Goal: Information Seeking & Learning: Learn about a topic

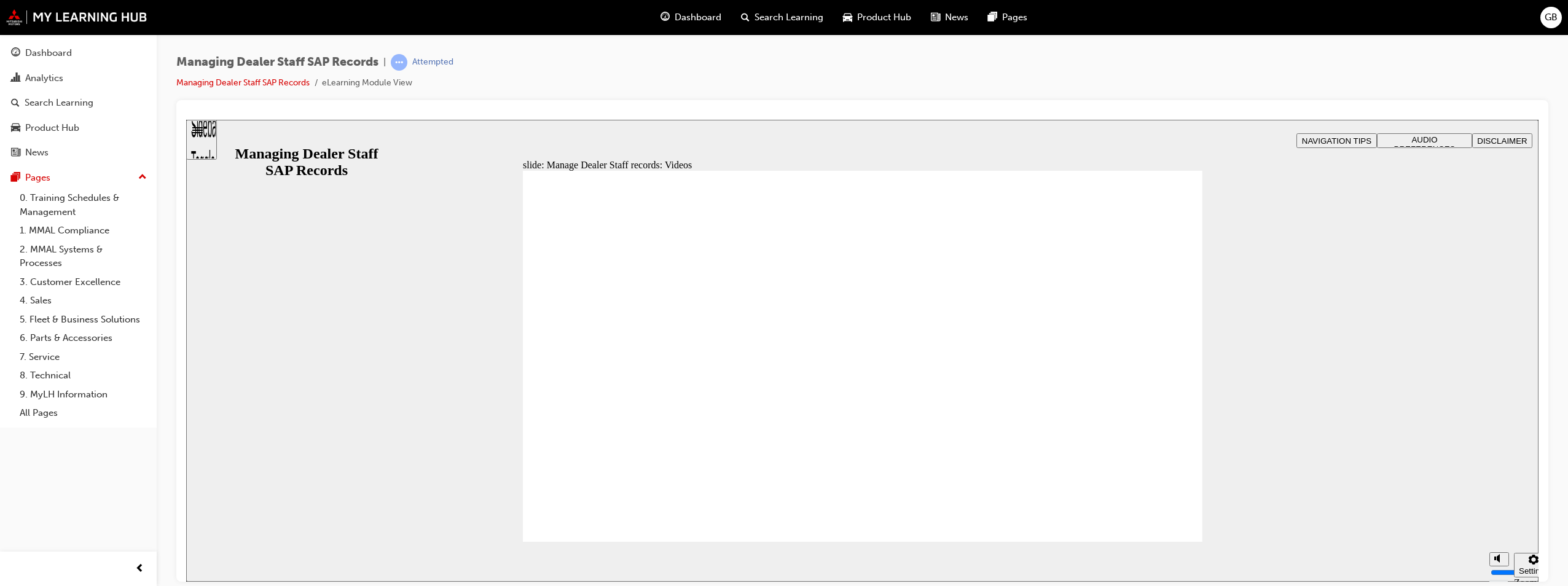
drag, startPoint x: 187, startPoint y: 119, endPoint x: 1057, endPoint y: 418, distance: 919.9
type input "144"
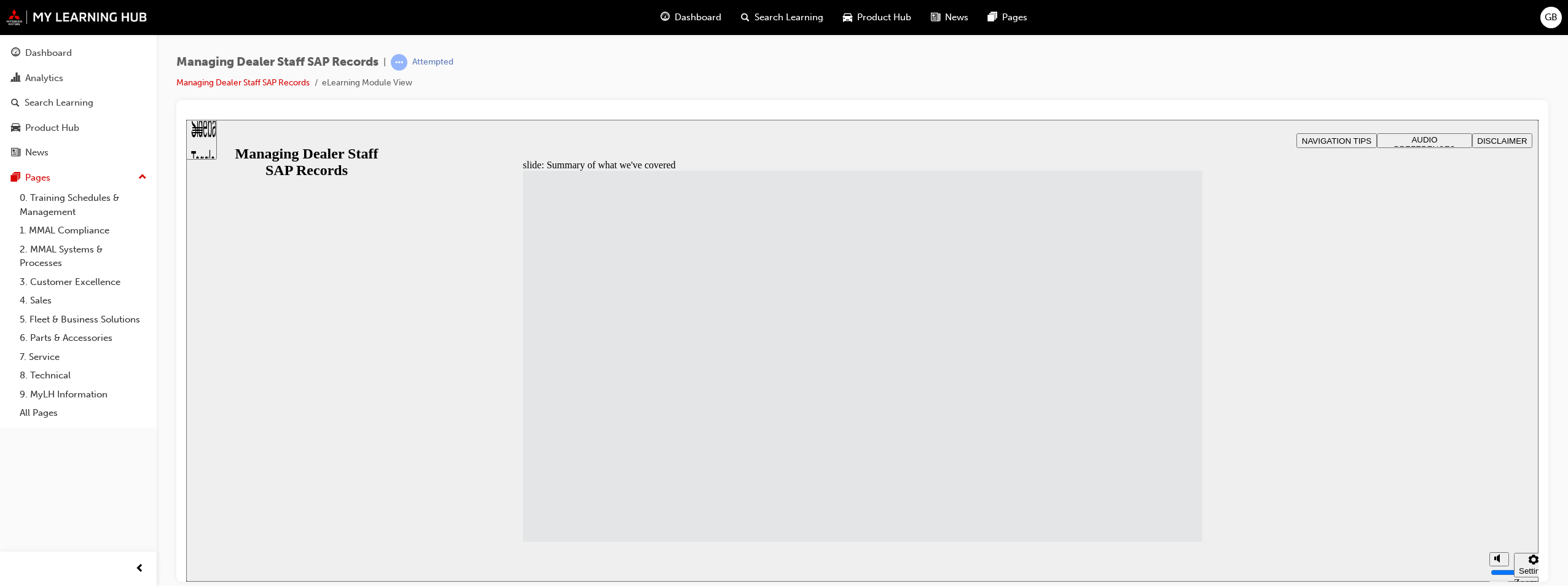
drag, startPoint x: 1146, startPoint y: 527, endPoint x: 1146, endPoint y: 511, distance: 16.0
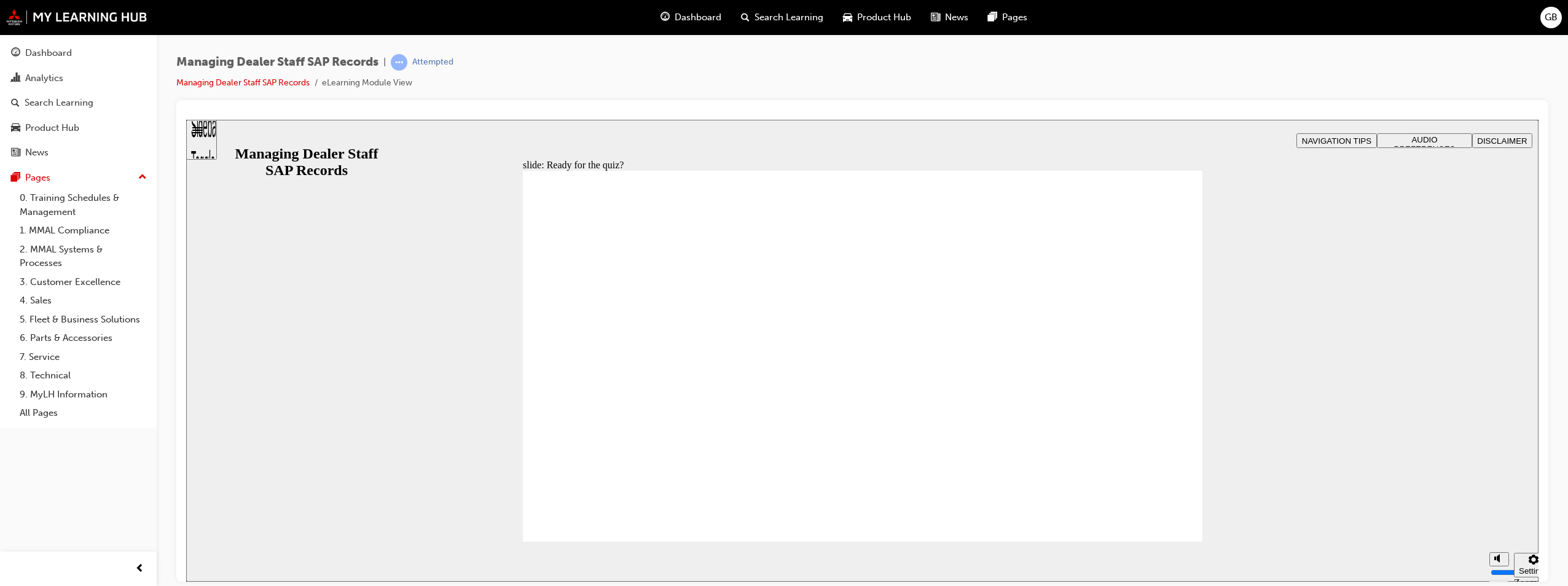
checkbox input "true"
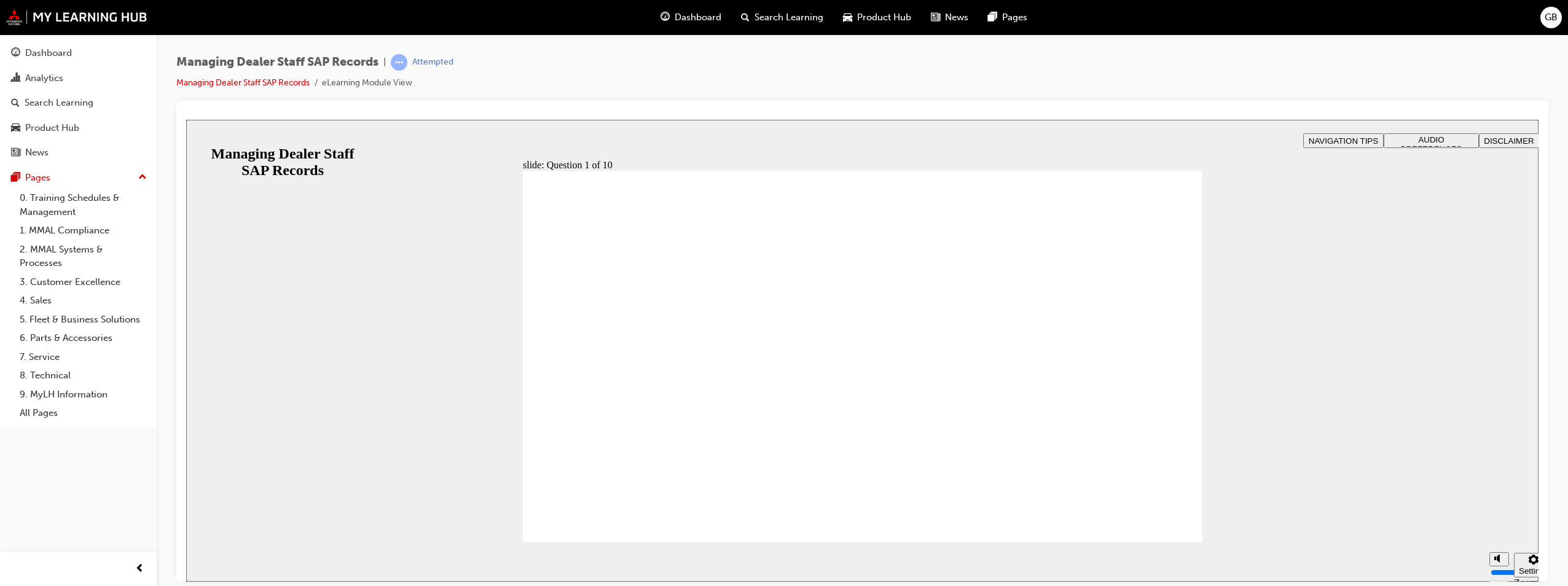
radio input "true"
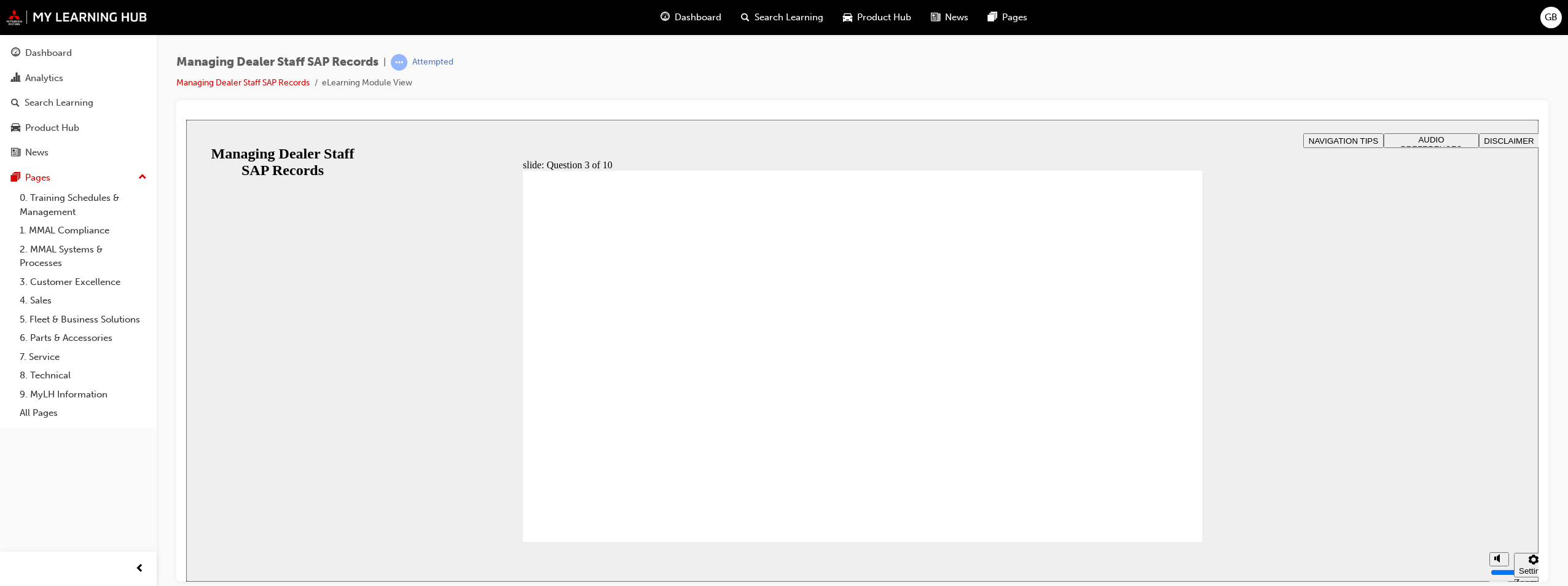
checkbox input "true"
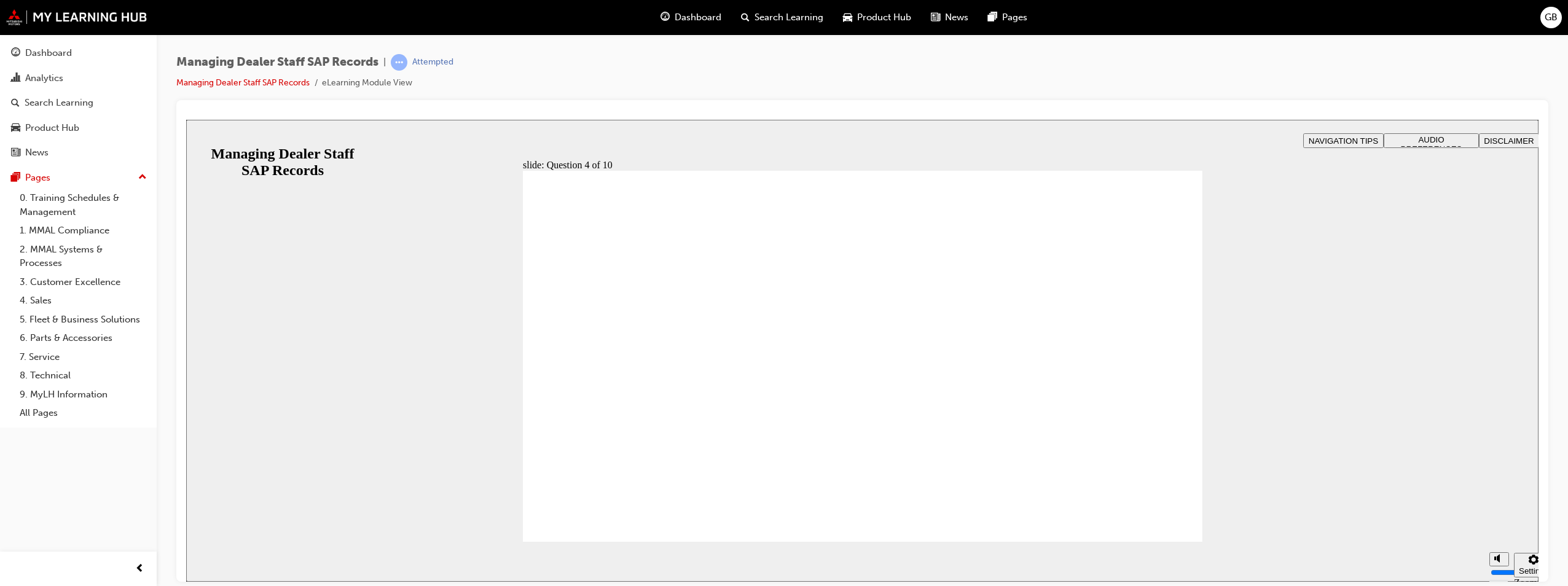
checkbox input "true"
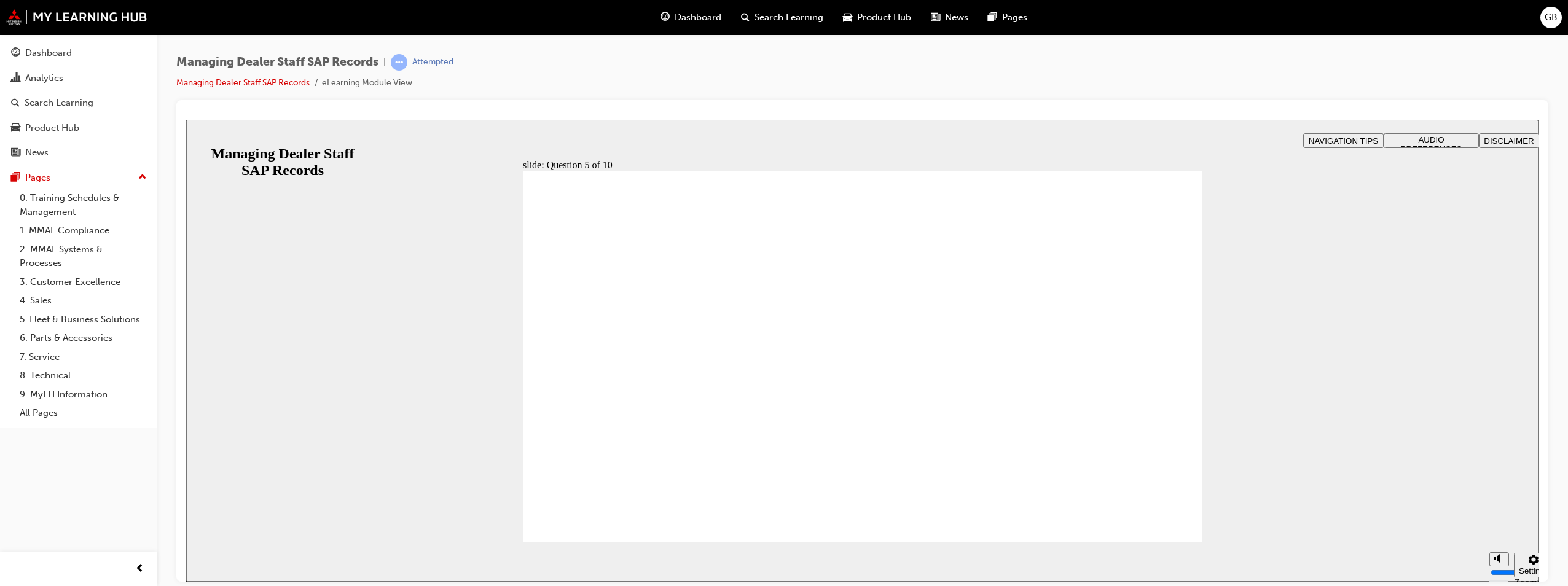
radio input "true"
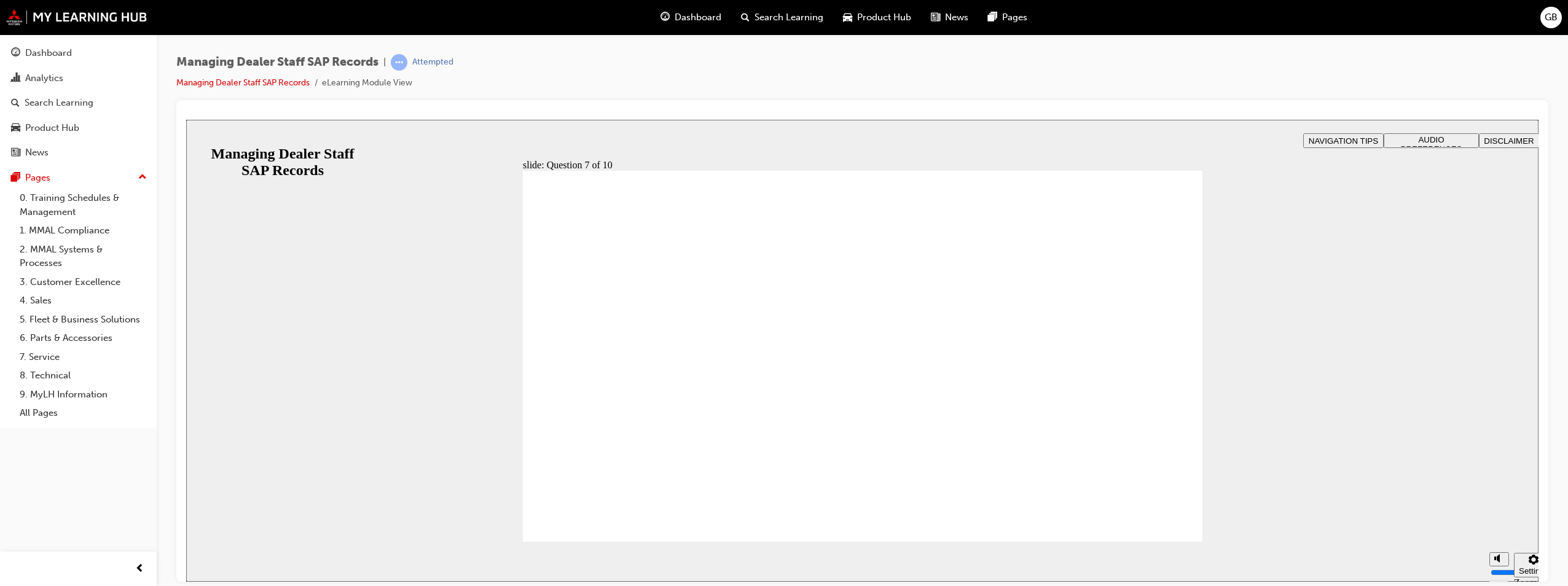
checkbox input "true"
radio input "true"
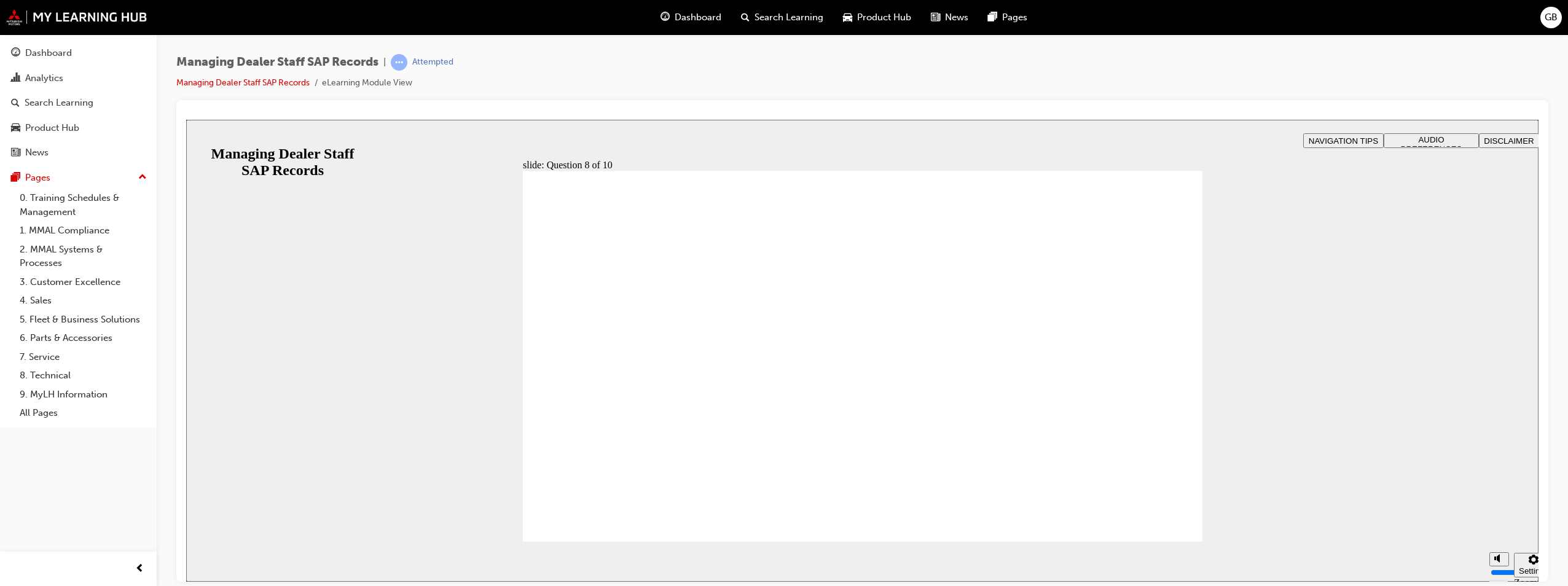
drag, startPoint x: 556, startPoint y: 398, endPoint x: 800, endPoint y: 702, distance: 389.8
radio input "true"
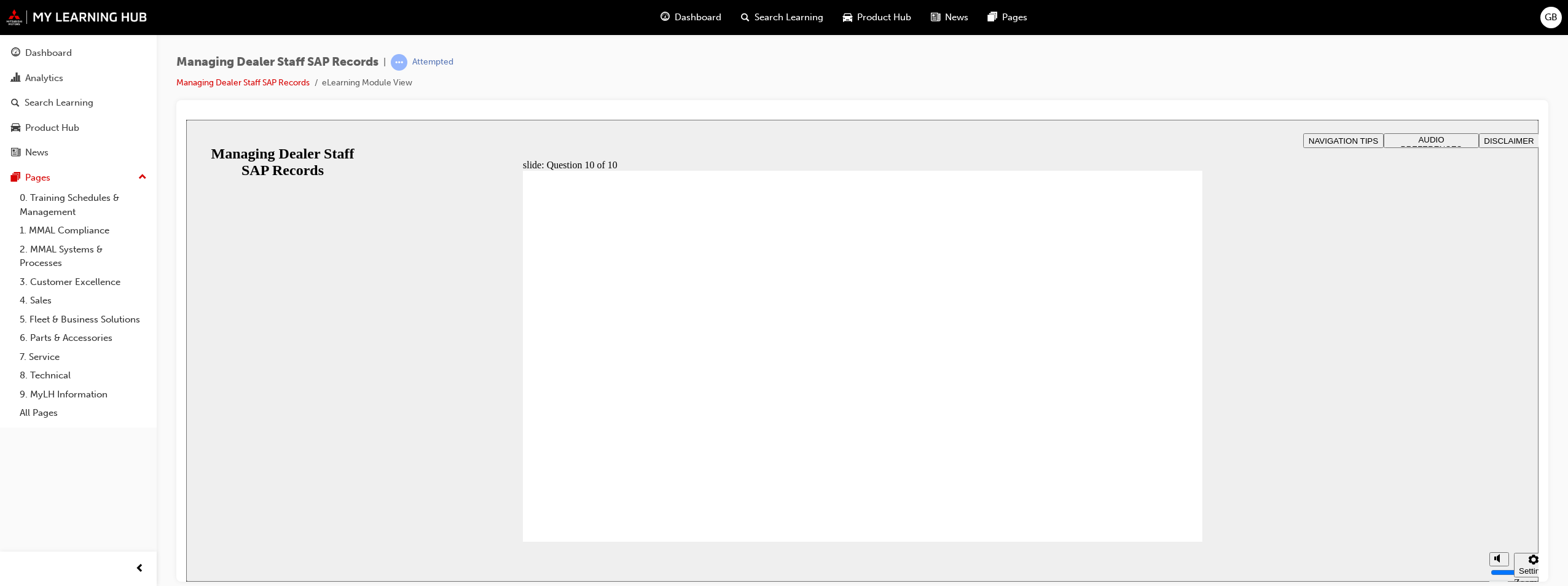
radio input "true"
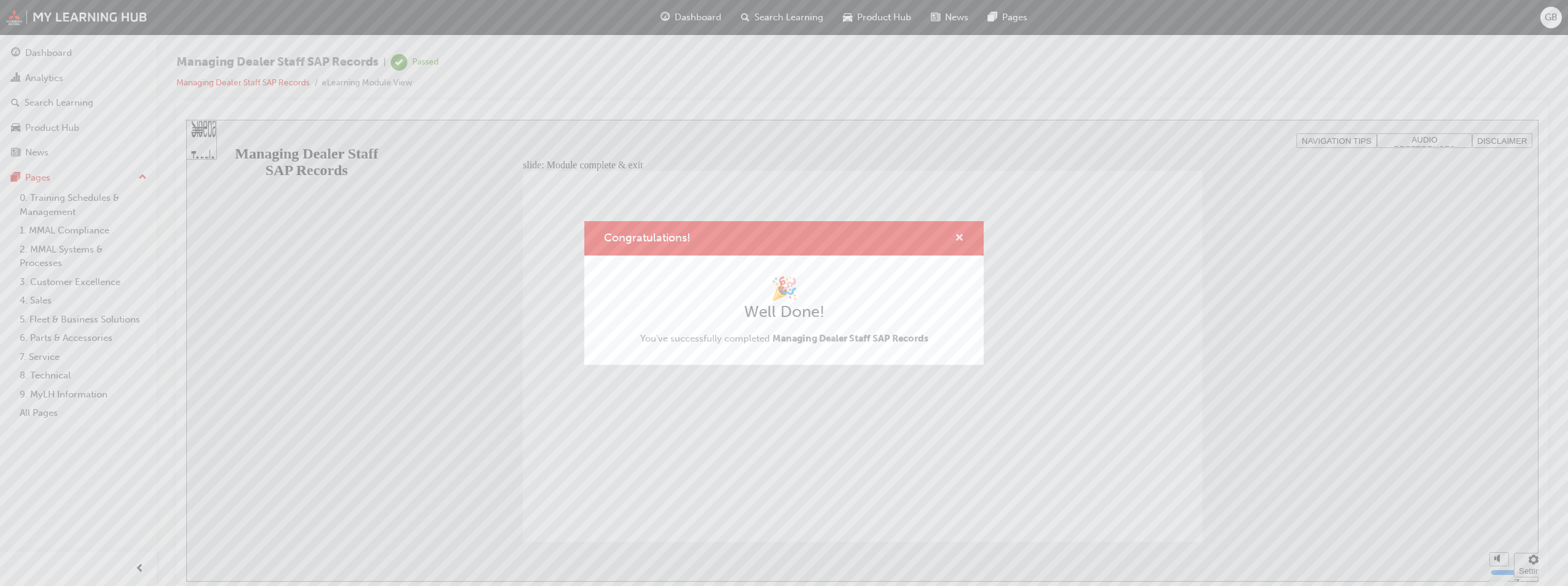
click at [958, 237] on span "cross-icon" at bounding box center [960, 239] width 9 height 11
